Goal: Task Accomplishment & Management: Use online tool/utility

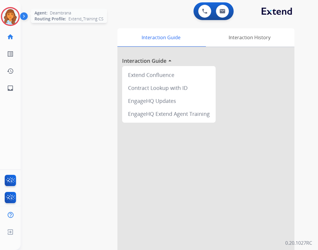
click at [16, 24] on div at bounding box center [10, 16] width 19 height 19
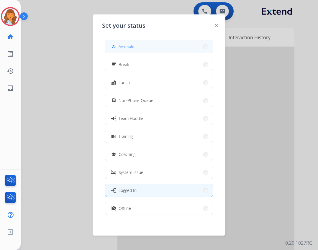
click at [149, 49] on button "how_to_reg Available" at bounding box center [158, 46] width 107 height 13
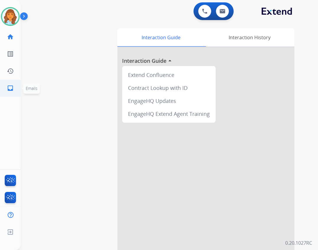
click at [17, 92] on link "inbox Emails" at bounding box center [10, 88] width 16 height 16
select select "**********"
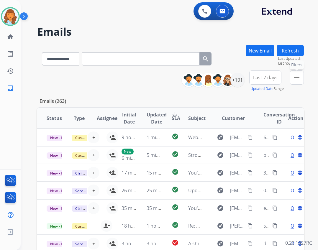
click at [295, 76] on mat-icon "menu" at bounding box center [296, 77] width 7 height 7
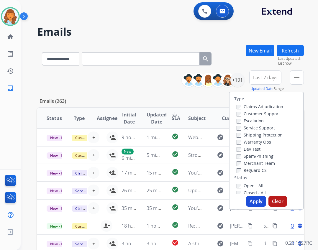
click at [254, 173] on div "Reguard CS" at bounding box center [259, 169] width 47 height 7
click at [242, 169] on label "Reguard CS" at bounding box center [251, 170] width 30 height 6
click at [234, 80] on div "+101" at bounding box center [237, 80] width 14 height 14
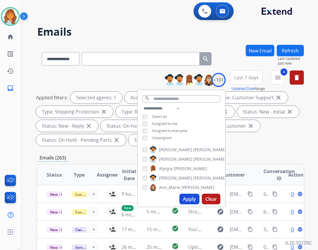
click at [156, 135] on span "Unassigned" at bounding box center [161, 137] width 19 height 5
click at [185, 199] on button "Apply" at bounding box center [189, 199] width 20 height 11
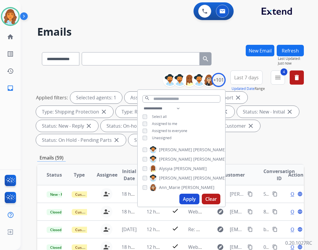
click at [191, 201] on button "Apply" at bounding box center [189, 199] width 20 height 11
click at [276, 79] on mat-icon "menu" at bounding box center [277, 77] width 7 height 7
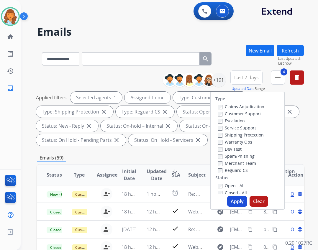
click at [235, 201] on button "Apply" at bounding box center [237, 201] width 20 height 11
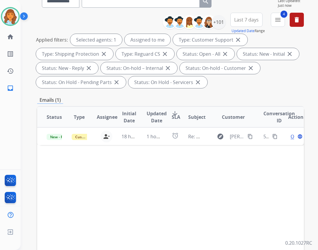
scroll to position [59, 0]
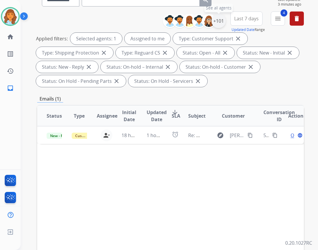
click at [222, 20] on div "+101" at bounding box center [218, 21] width 14 height 14
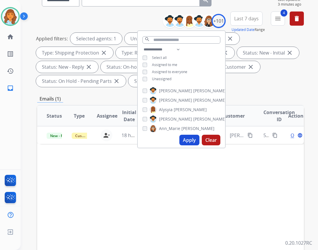
click at [192, 141] on button "Apply" at bounding box center [189, 140] width 20 height 11
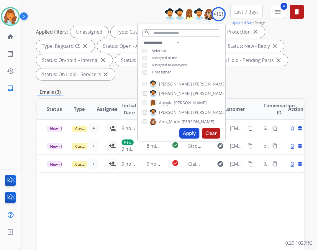
scroll to position [88, 0]
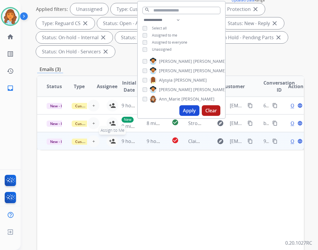
click at [109, 140] on mat-icon "person_add" at bounding box center [112, 141] width 7 height 7
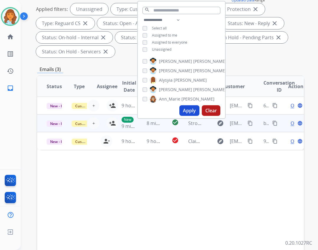
click at [113, 125] on td "New 9 minutes ago" at bounding box center [124, 123] width 25 height 18
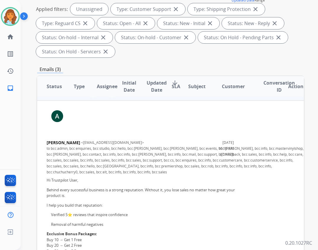
scroll to position [0, 0]
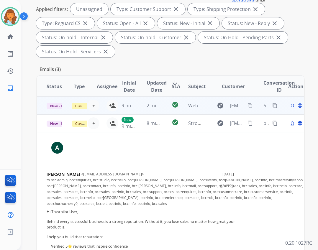
click at [112, 103] on td "9 hours ago" at bounding box center [124, 106] width 25 height 18
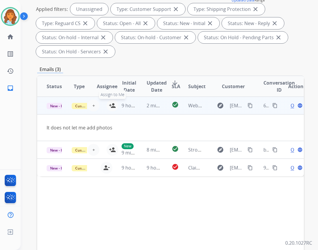
click at [109, 105] on mat-icon "person_add" at bounding box center [112, 105] width 7 height 7
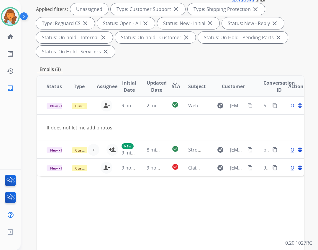
click at [155, 60] on div "**********" at bounding box center [170, 129] width 266 height 347
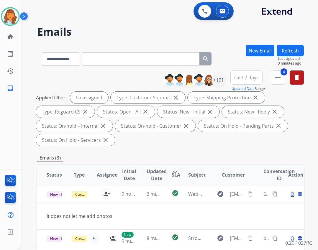
click at [283, 49] on button "Refresh" at bounding box center [289, 50] width 27 height 11
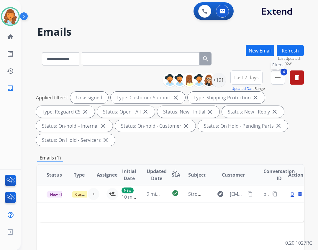
click at [273, 74] on button "4 menu Filters" at bounding box center [277, 77] width 14 height 14
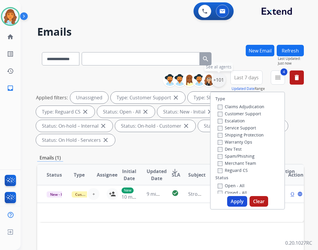
click at [220, 77] on div "+101" at bounding box center [218, 80] width 14 height 14
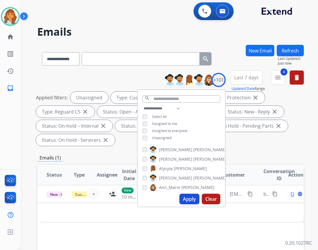
click at [162, 124] on span "Assigned to me" at bounding box center [164, 123] width 25 height 5
drag, startPoint x: 166, startPoint y: 137, endPoint x: 165, endPoint y: 152, distance: 15.6
click at [166, 137] on span "Unassigned" at bounding box center [161, 137] width 19 height 5
click at [184, 195] on button "Apply" at bounding box center [189, 199] width 20 height 11
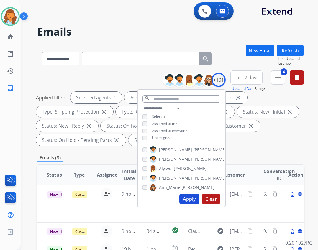
click at [269, 158] on div "Emails (3)" at bounding box center [170, 157] width 266 height 7
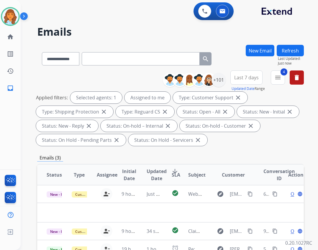
scroll to position [88, 0]
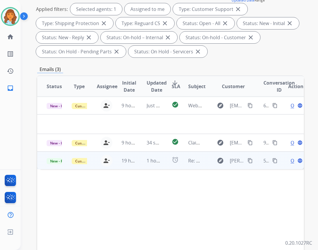
click at [140, 160] on td "1 hour ago" at bounding box center [149, 160] width 25 height 18
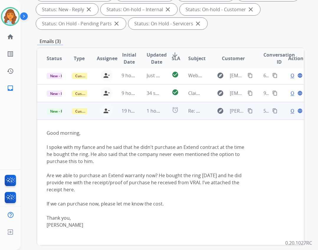
scroll to position [142, 0]
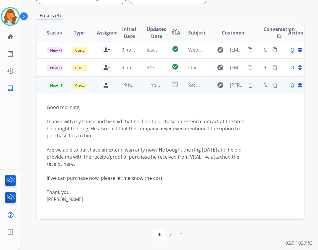
click at [288, 85] on div "Open language" at bounding box center [295, 85] width 15 height 7
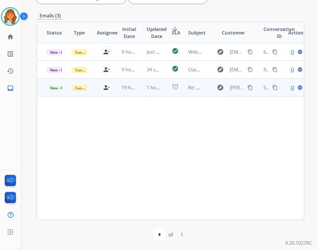
click at [290, 86] on span "Open" at bounding box center [296, 87] width 12 height 7
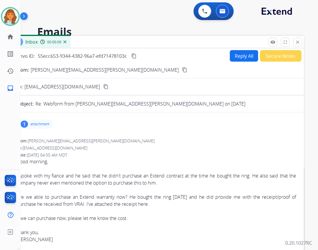
click at [235, 54] on button "Reply All" at bounding box center [243, 55] width 28 height 11
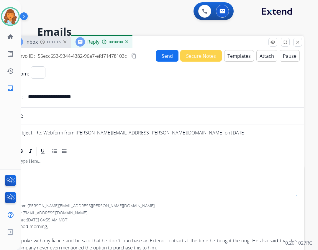
select select "**********"
click at [35, 188] on p "attachment" at bounding box center [39, 188] width 19 height 5
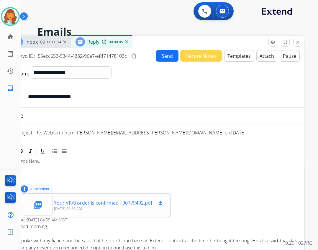
click at [96, 203] on p "Your VRAI order is confirmed - 90179492.pdf" at bounding box center [103, 202] width 98 height 7
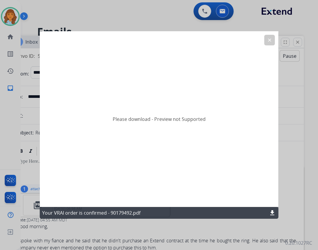
click at [268, 211] on div "Your VRAI order is confirmed - 90179492.pdf download" at bounding box center [159, 213] width 238 height 12
click at [271, 211] on mat-icon "download" at bounding box center [271, 212] width 7 height 7
click at [273, 40] on button "clear" at bounding box center [269, 40] width 11 height 11
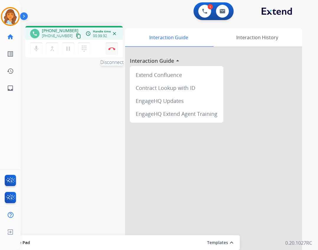
click at [111, 49] on img at bounding box center [111, 48] width 7 height 3
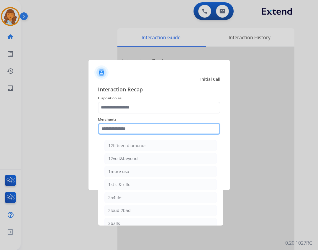
click at [116, 131] on input "text" at bounding box center [159, 129] width 122 height 12
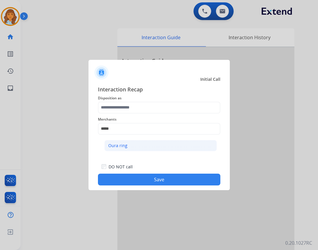
click at [136, 145] on li "Oura ring" at bounding box center [160, 145] width 112 height 11
type input "*********"
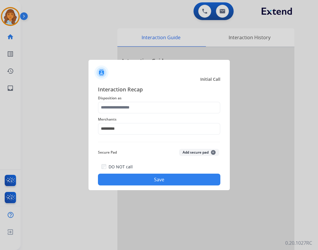
click at [131, 113] on div "Interaction Recap Disposition as Merchants ********* Secure Pad Add secure pad …" at bounding box center [159, 135] width 122 height 100
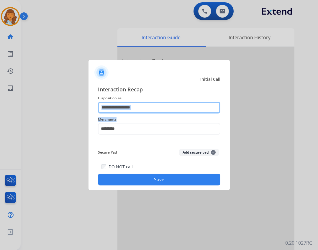
click at [151, 108] on input "text" at bounding box center [159, 108] width 122 height 12
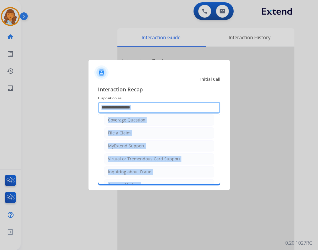
scroll to position [92, 0]
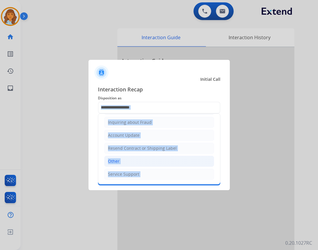
click at [138, 166] on li "Other" at bounding box center [159, 161] width 110 height 11
type input "*****"
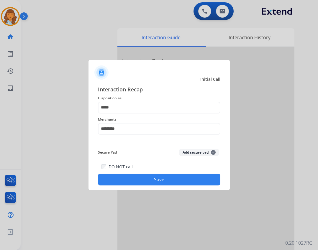
drag, startPoint x: 148, startPoint y: 186, endPoint x: 148, endPoint y: 182, distance: 3.3
click at [148, 186] on div "Interaction Recap Disposition as ***** Merchants ********* Secure Pad Add secur…" at bounding box center [158, 135] width 141 height 110
click at [149, 181] on button "Save" at bounding box center [159, 179] width 122 height 12
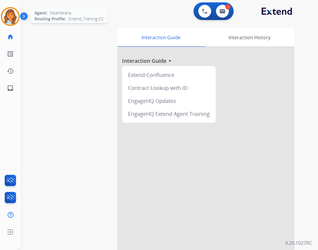
click at [12, 17] on img at bounding box center [10, 16] width 16 height 16
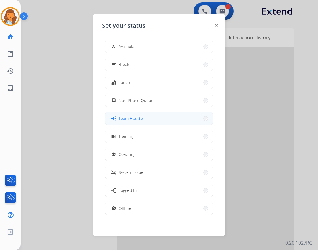
drag, startPoint x: 150, startPoint y: 118, endPoint x: 136, endPoint y: 111, distance: 16.3
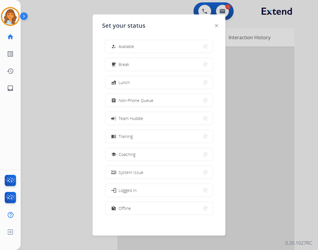
click at [150, 118] on button "campaign Team Huddle" at bounding box center [158, 118] width 107 height 13
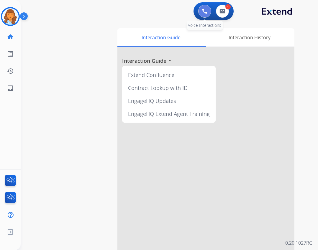
click at [204, 15] on button at bounding box center [204, 11] width 13 height 13
click at [200, 12] on button at bounding box center [204, 11] width 13 height 13
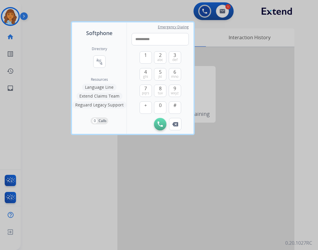
type input "**********"
click at [156, 125] on button "Initiate Call" at bounding box center [160, 124] width 12 height 12
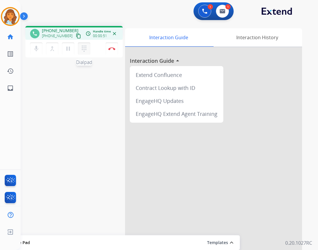
click at [83, 48] on mat-icon "dialpad" at bounding box center [83, 48] width 7 height 7
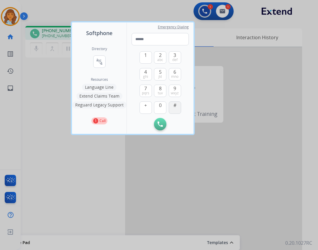
click at [179, 108] on button "#" at bounding box center [174, 107] width 12 height 12
click at [171, 55] on button "3 def" at bounding box center [174, 57] width 12 height 12
click at [181, 110] on div "#" at bounding box center [174, 107] width 12 height 12
click at [178, 108] on button "#" at bounding box center [174, 107] width 12 height 12
click at [157, 58] on span "abc" at bounding box center [160, 59] width 6 height 5
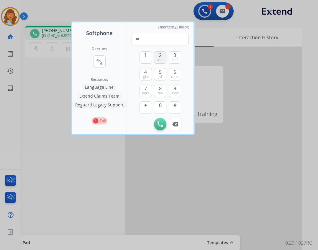
type input "****"
drag, startPoint x: 156, startPoint y: 56, endPoint x: 197, endPoint y: 36, distance: 45.4
click at [197, 36] on div at bounding box center [159, 125] width 318 height 250
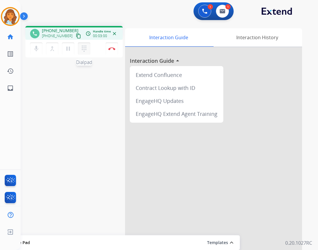
click at [80, 50] on mat-icon "dialpad" at bounding box center [83, 48] width 7 height 7
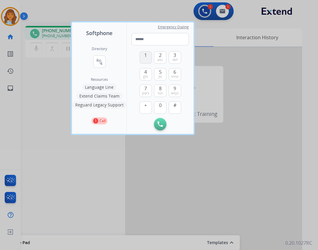
click at [148, 57] on button "1" at bounding box center [145, 57] width 12 height 12
click at [148, 56] on button "1" at bounding box center [145, 57] width 12 height 12
type input "**"
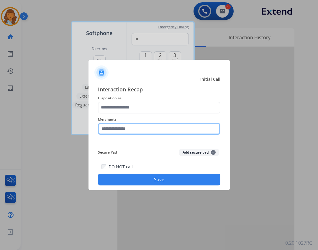
click at [134, 130] on input "text" at bounding box center [159, 129] width 122 height 12
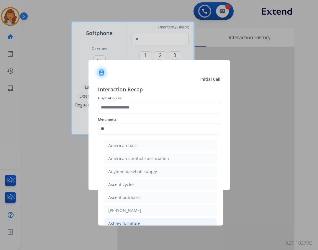
click at [137, 224] on div "Ashley furniture" at bounding box center [124, 223] width 32 height 6
type input "**********"
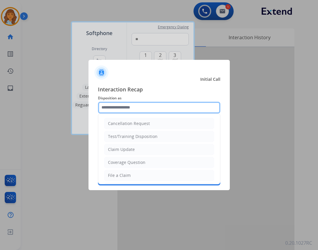
click at [121, 110] on input "text" at bounding box center [159, 108] width 122 height 12
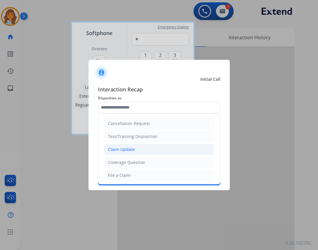
click at [129, 153] on li "Claim Update" at bounding box center [159, 149] width 110 height 11
type input "**********"
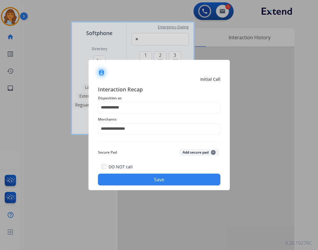
click at [136, 185] on div "DO NOT call Save" at bounding box center [159, 174] width 122 height 22
click at [138, 178] on button "Save" at bounding box center [159, 179] width 122 height 12
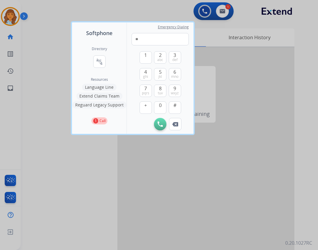
click at [244, 58] on div at bounding box center [159, 125] width 318 height 250
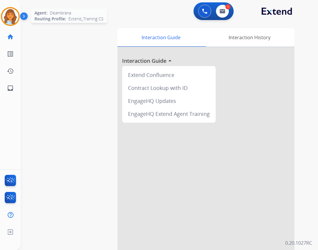
click at [17, 15] on img at bounding box center [10, 16] width 16 height 16
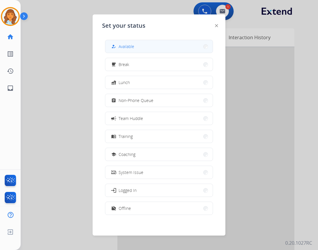
click at [110, 42] on button "how_to_reg Available" at bounding box center [158, 46] width 107 height 13
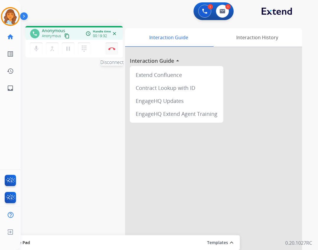
click at [113, 49] on img at bounding box center [111, 48] width 7 height 3
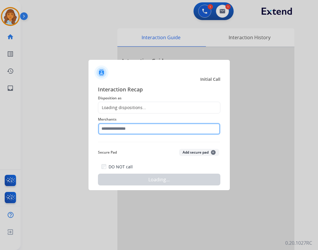
click at [153, 132] on input "text" at bounding box center [159, 129] width 122 height 12
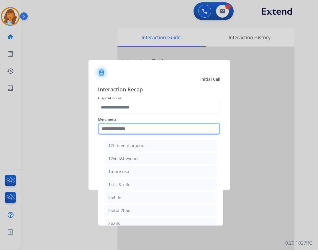
type input "*"
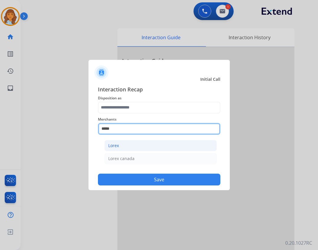
type input "*****"
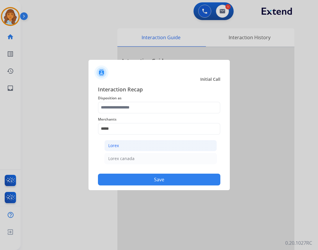
drag, startPoint x: 189, startPoint y: 146, endPoint x: 186, endPoint y: 144, distance: 3.2
click at [189, 146] on li "Lorex" at bounding box center [160, 145] width 112 height 11
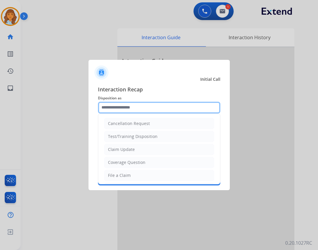
click at [163, 107] on input "text" at bounding box center [159, 108] width 122 height 12
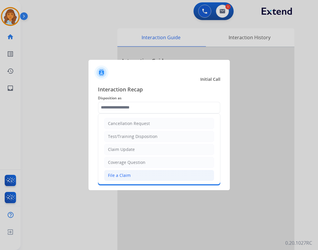
click at [137, 173] on li "File a Claim" at bounding box center [159, 175] width 110 height 11
type input "**********"
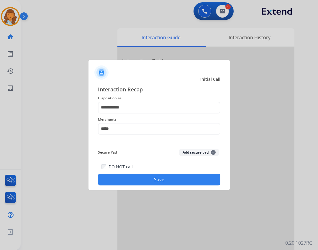
click at [154, 179] on button "Save" at bounding box center [159, 179] width 122 height 12
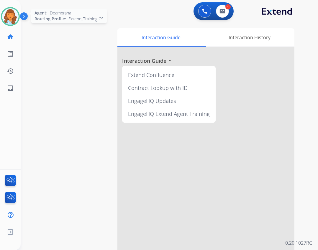
click at [9, 10] on img at bounding box center [10, 16] width 16 height 16
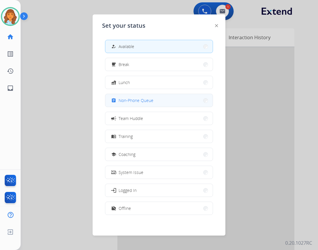
click at [132, 106] on div "assignment Non-Phone Queue" at bounding box center [159, 100] width 108 height 13
drag, startPoint x: 152, startPoint y: 113, endPoint x: 194, endPoint y: 99, distance: 44.7
click at [194, 99] on div "how_to_reg Available free_breakfast Break fastfood Lunch assignment Non-Phone Q…" at bounding box center [159, 128] width 114 height 186
click at [143, 151] on button "school Coaching" at bounding box center [158, 154] width 107 height 13
